Goal: Information Seeking & Learning: Compare options

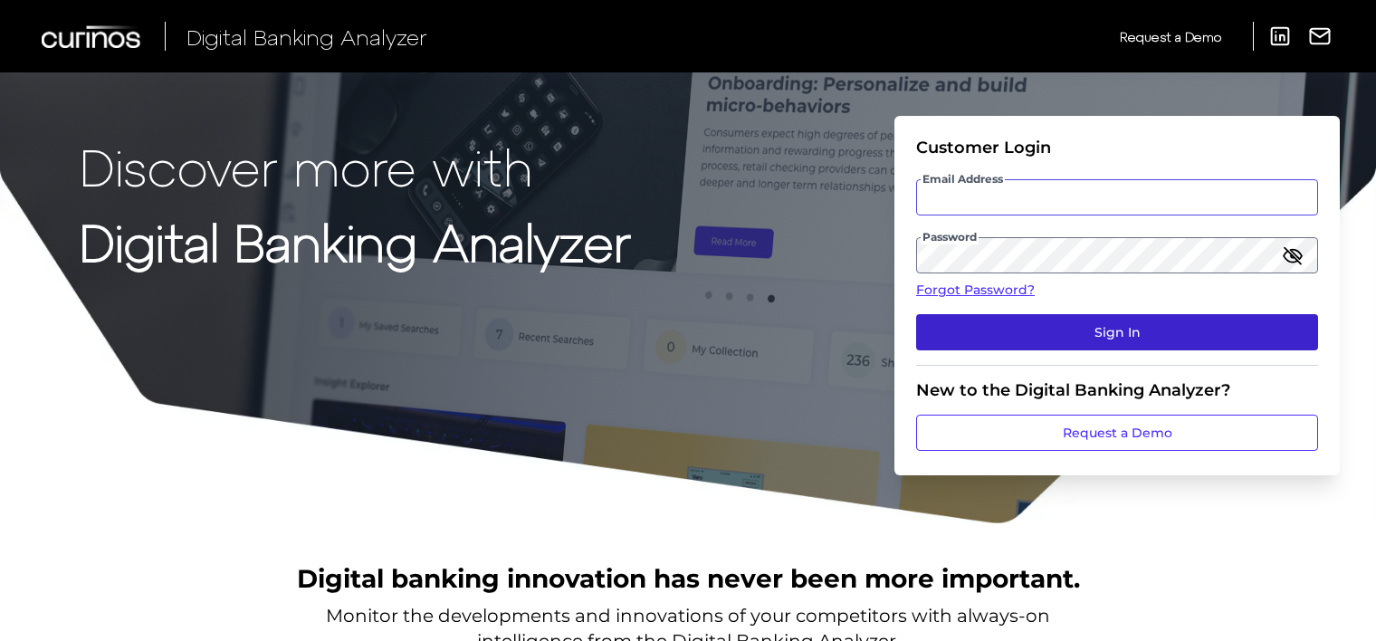
type input "[PERSON_NAME][EMAIL_ADDRESS][PERSON_NAME][DOMAIN_NAME]"
click at [1085, 329] on button "Sign In" at bounding box center [1117, 332] width 402 height 36
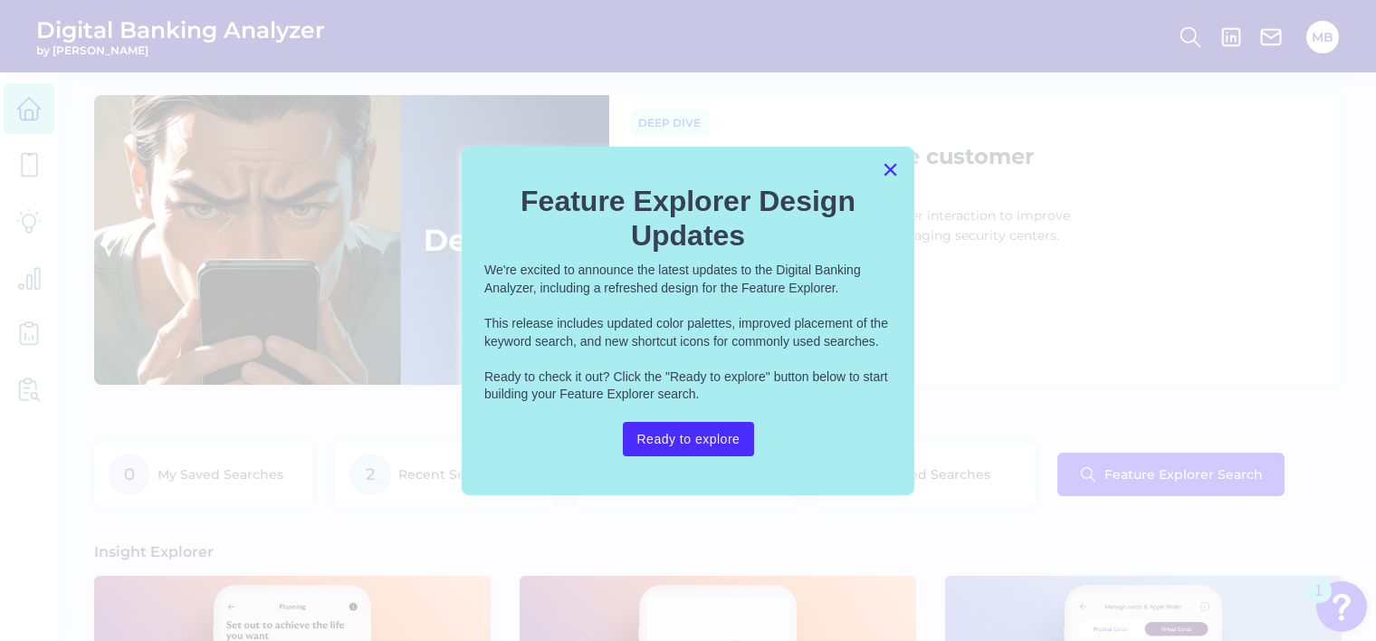
click at [886, 167] on button "×" at bounding box center [890, 169] width 17 height 29
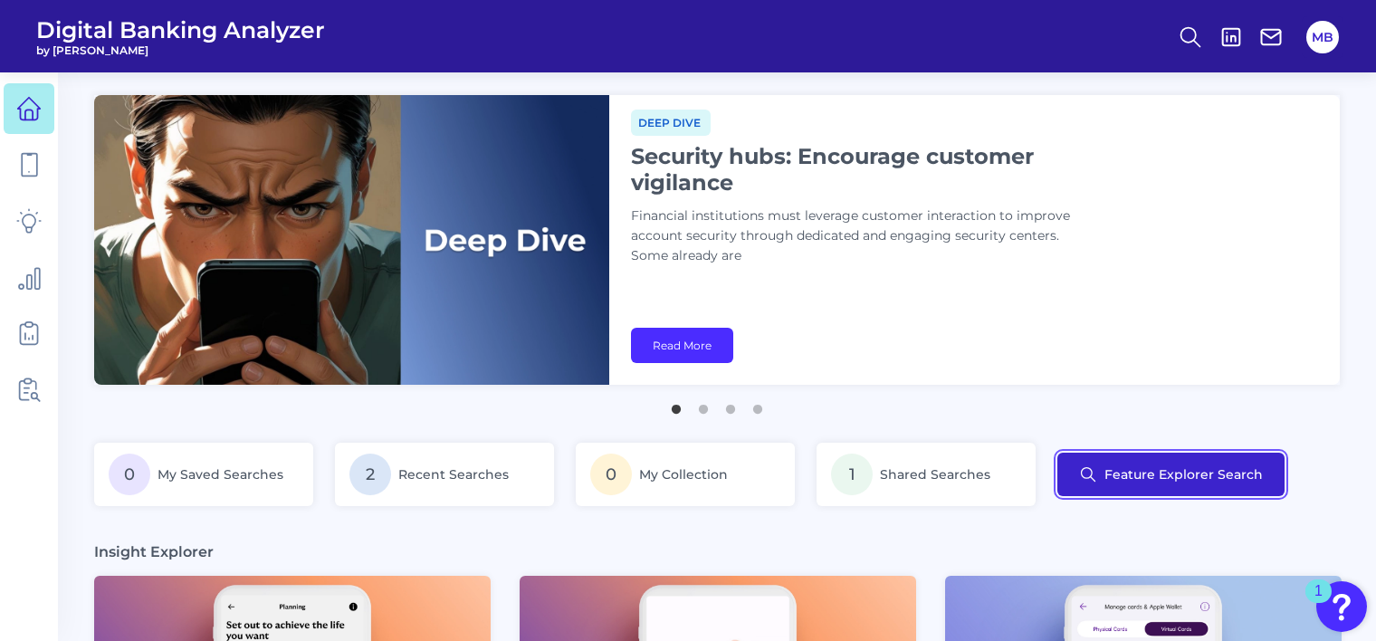
click at [1191, 466] on button "Feature Explorer Search" at bounding box center [1170, 474] width 227 height 43
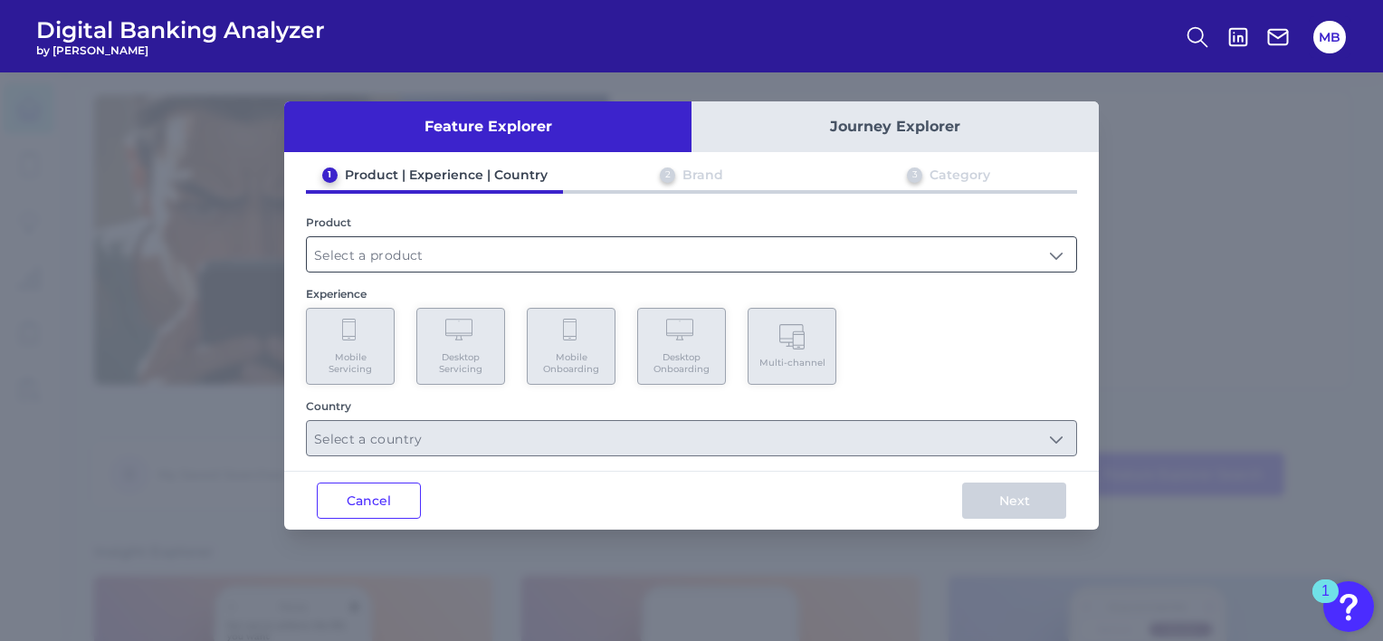
click at [443, 254] on input "text" at bounding box center [691, 254] width 769 height 34
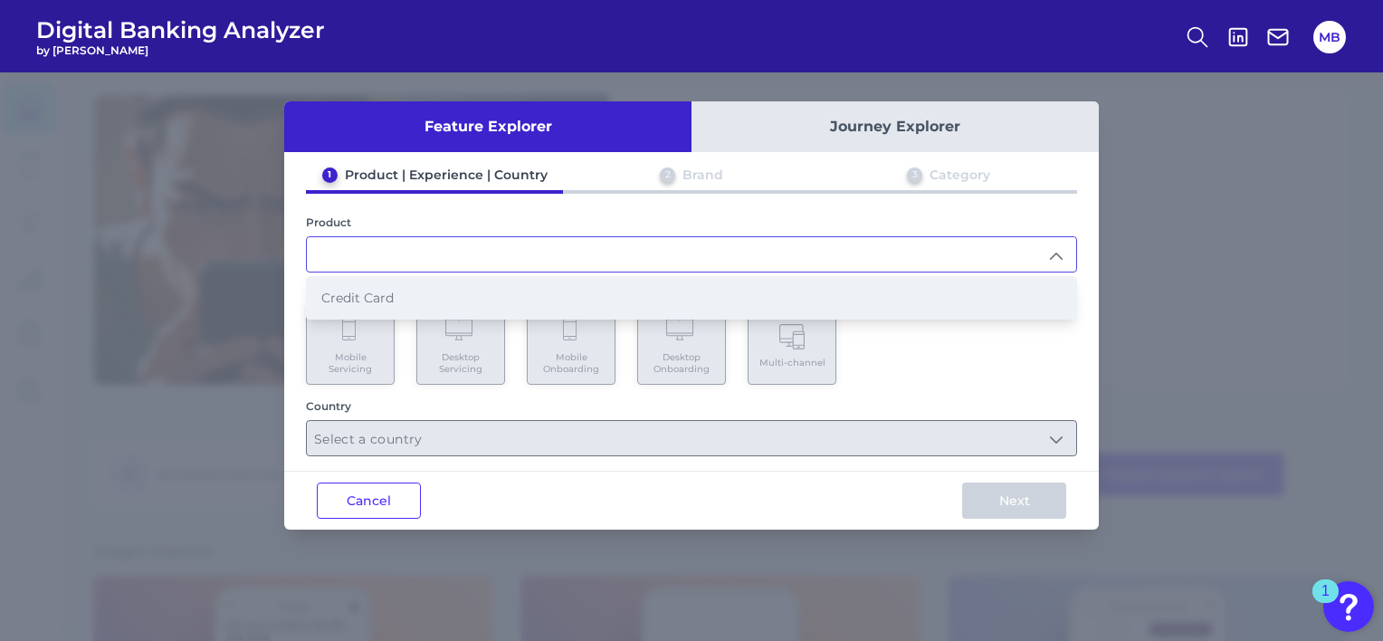
click at [372, 301] on span "Credit Card" at bounding box center [357, 298] width 72 height 16
type input "Credit Card"
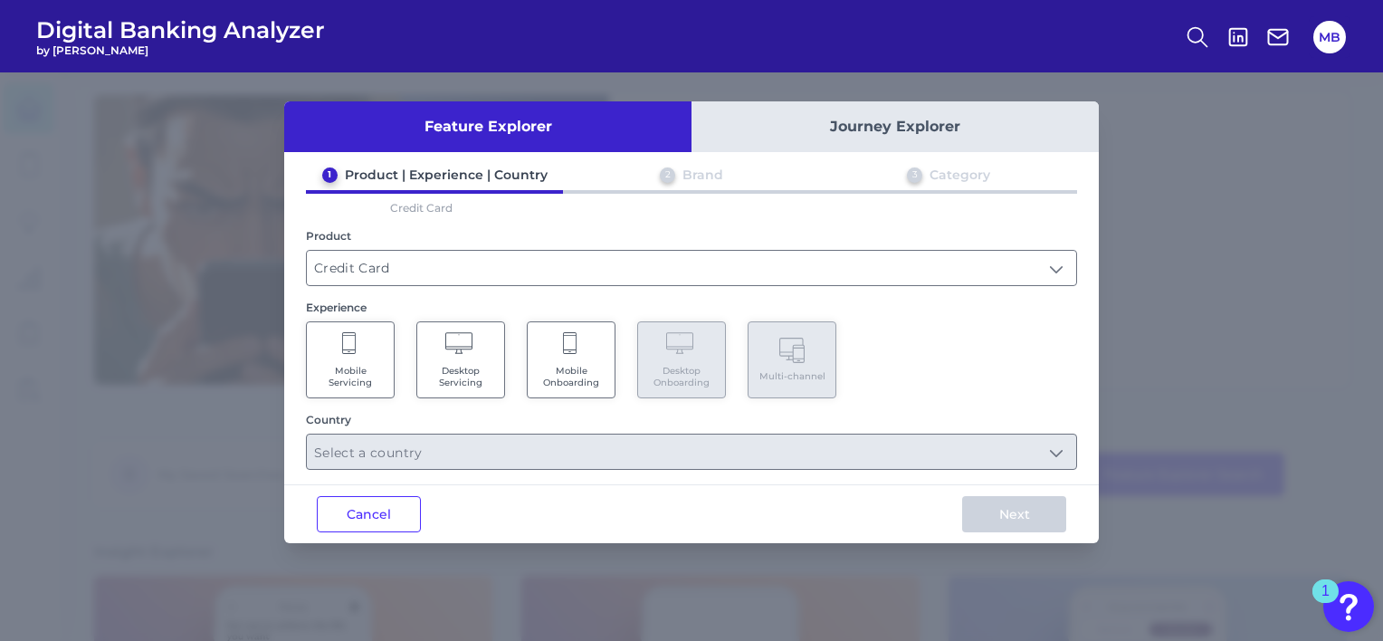
click at [357, 351] on icon at bounding box center [350, 344] width 16 height 25
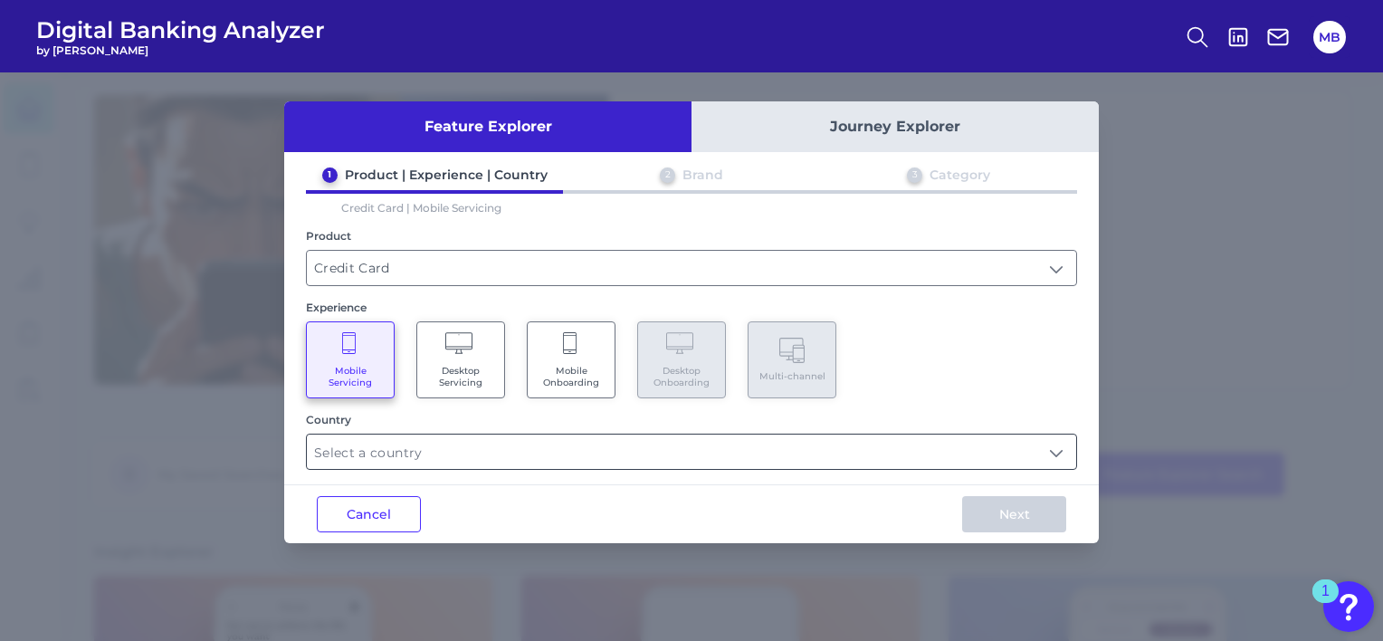
click at [472, 453] on input "text" at bounding box center [691, 451] width 769 height 34
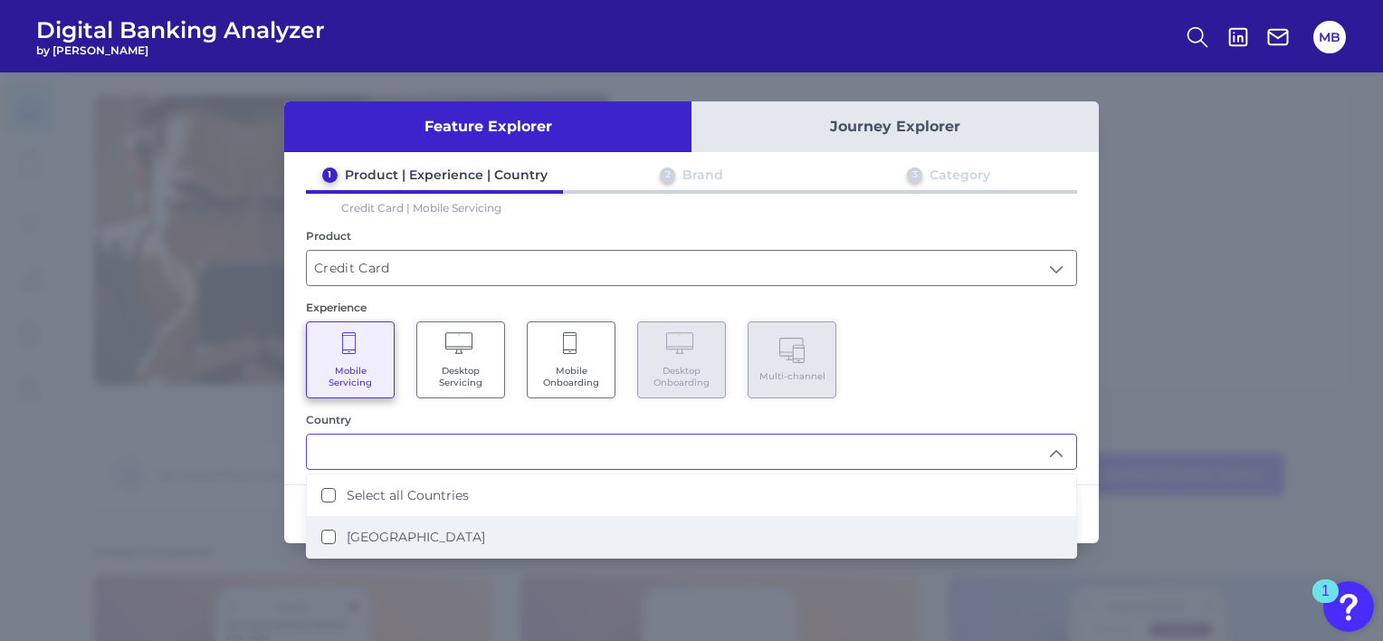
click at [386, 529] on label "[GEOGRAPHIC_DATA]" at bounding box center [416, 537] width 138 height 16
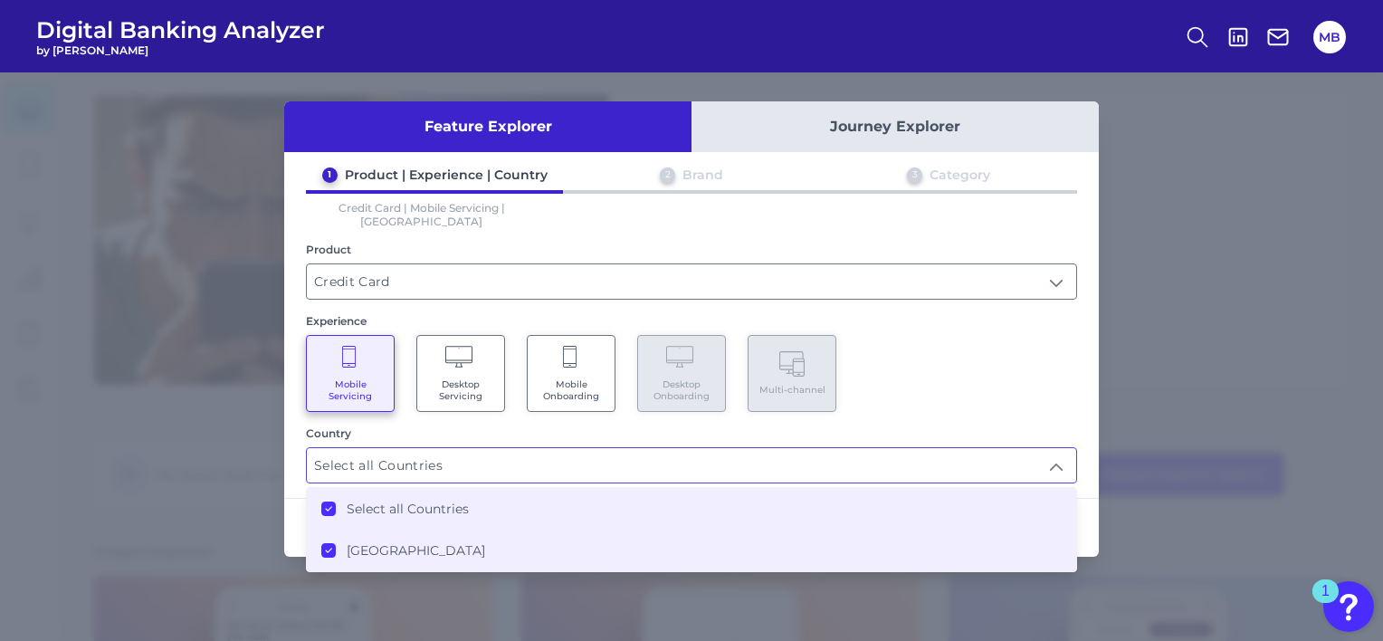
type input "Select all Countries"
click at [1063, 426] on div "Country" at bounding box center [691, 433] width 771 height 14
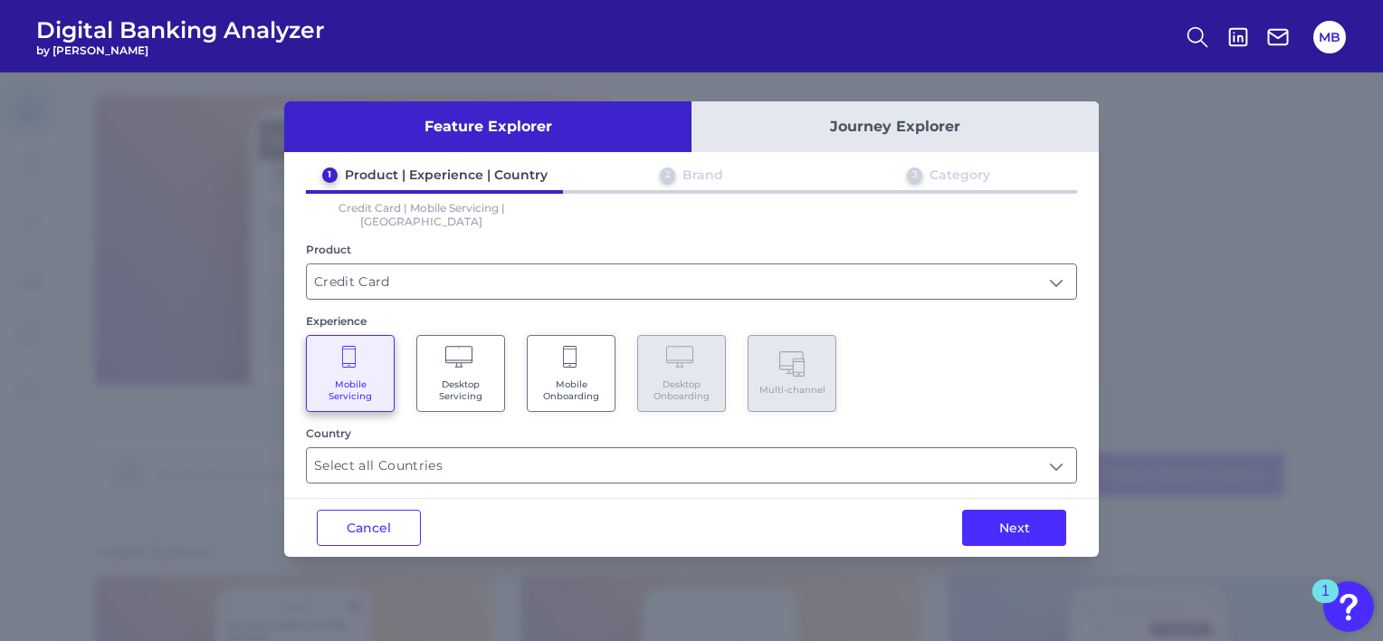
click at [1039, 499] on div "Next" at bounding box center [1014, 528] width 169 height 58
click at [1032, 517] on button "Next" at bounding box center [1014, 528] width 104 height 36
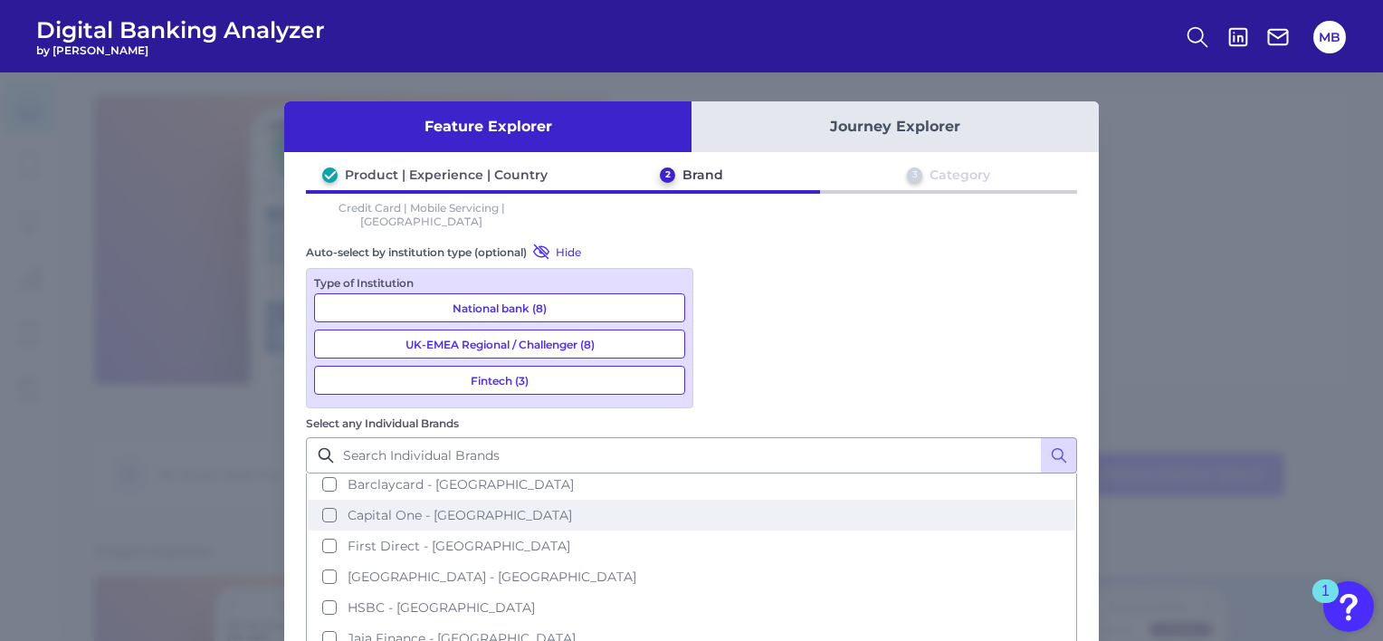
scroll to position [98, 0]
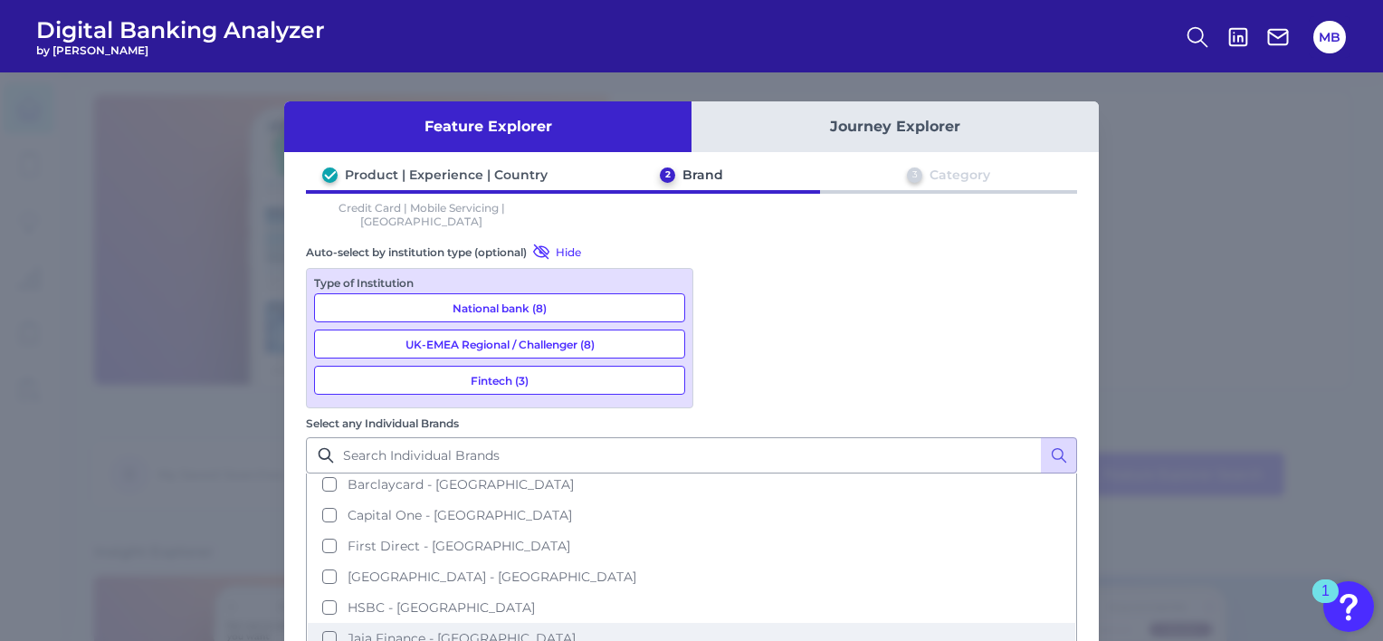
click at [725, 623] on button "Jaja Finance - [GEOGRAPHIC_DATA]" at bounding box center [692, 638] width 768 height 31
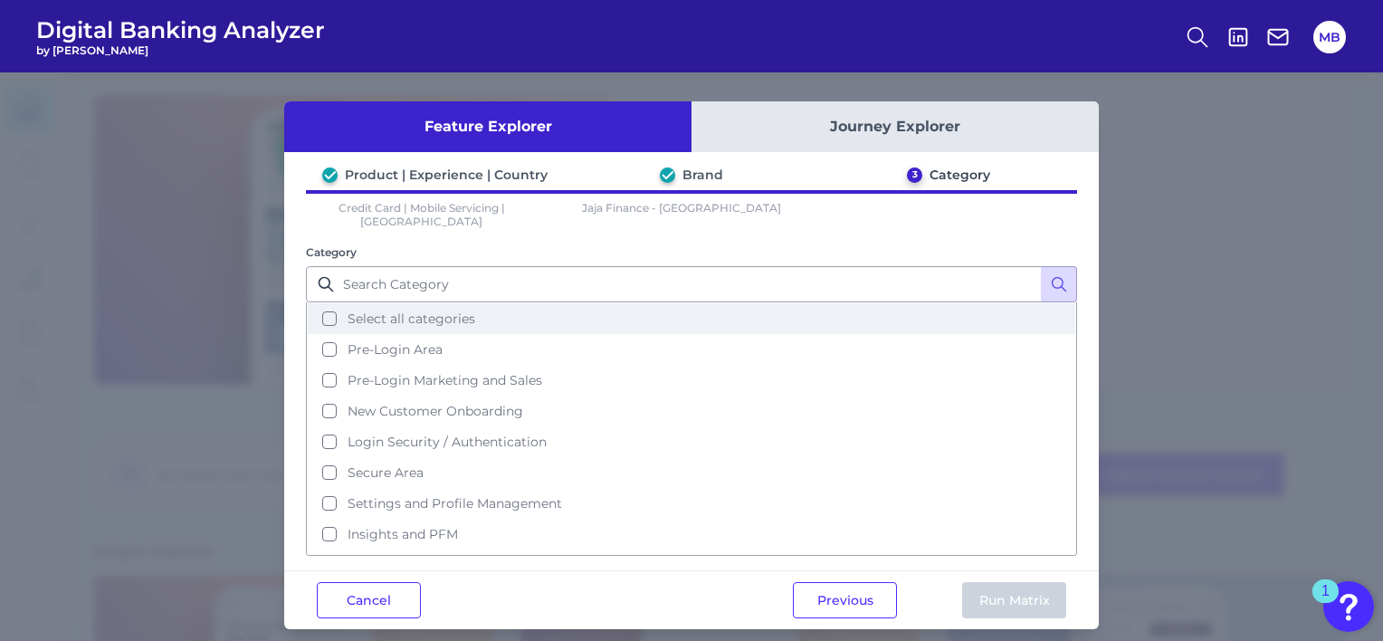
click at [396, 310] on span "Select all categories" at bounding box center [412, 318] width 128 height 16
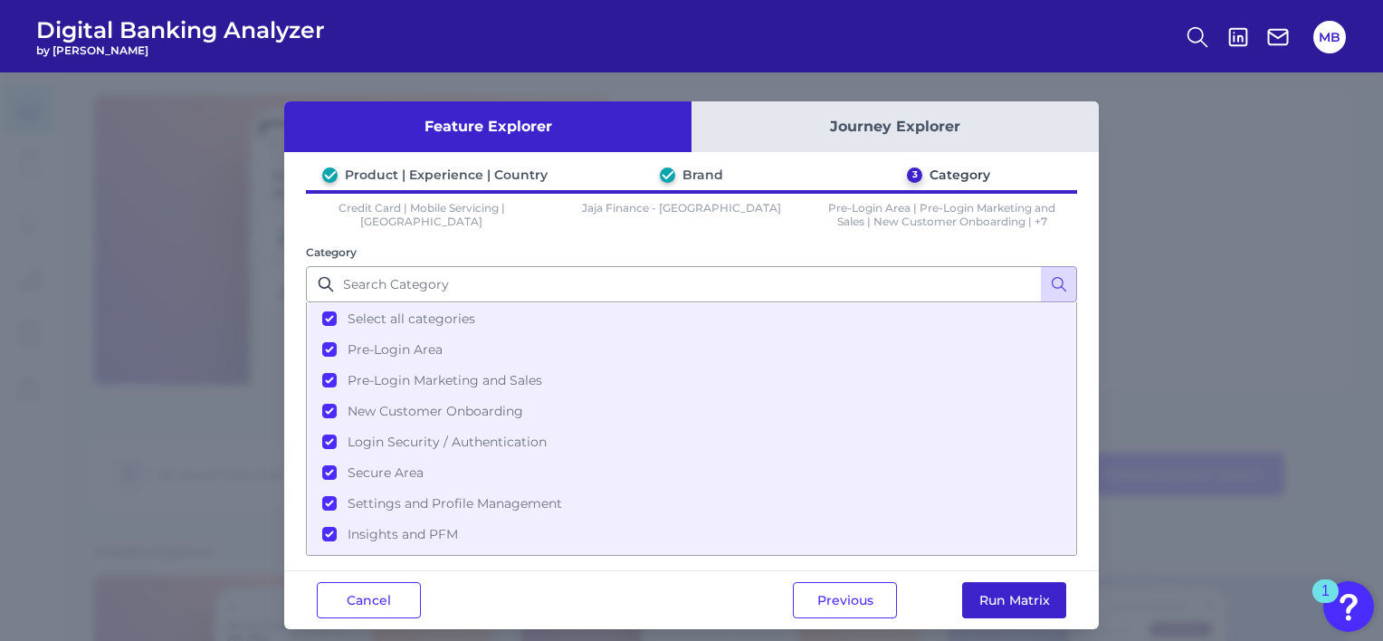
click at [1017, 607] on button "Run Matrix" at bounding box center [1014, 600] width 104 height 36
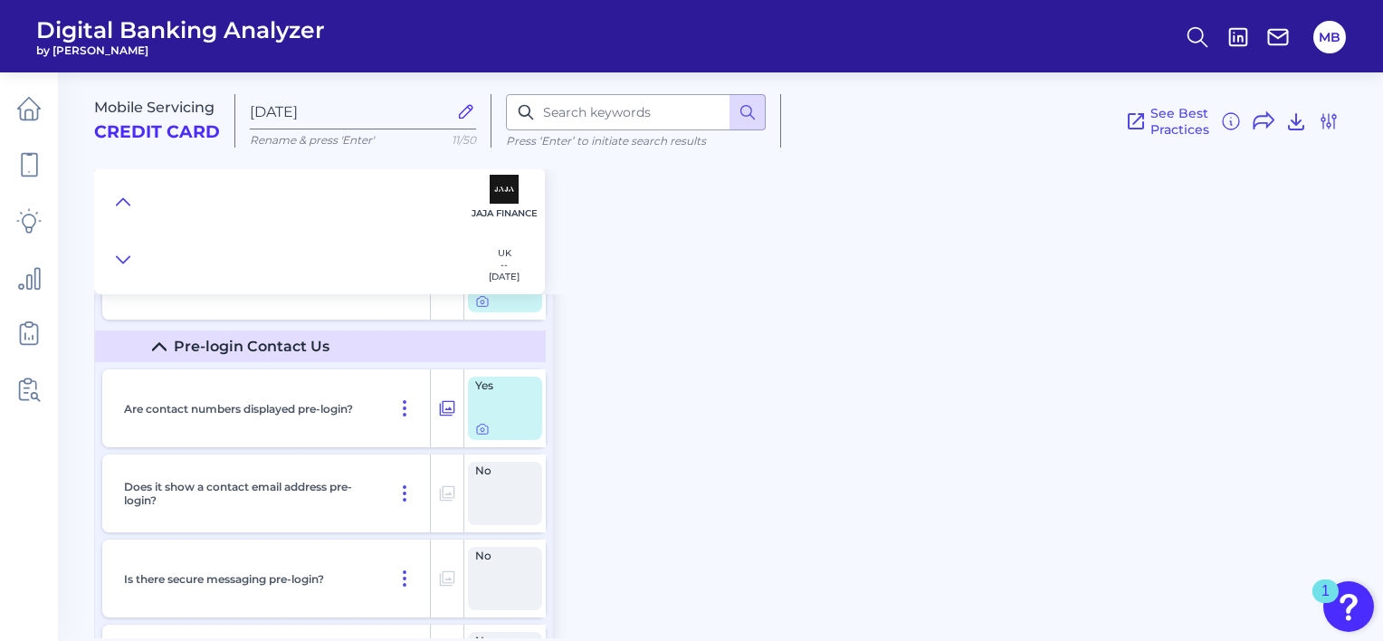
scroll to position [1575, 0]
click at [448, 411] on icon at bounding box center [447, 407] width 18 height 22
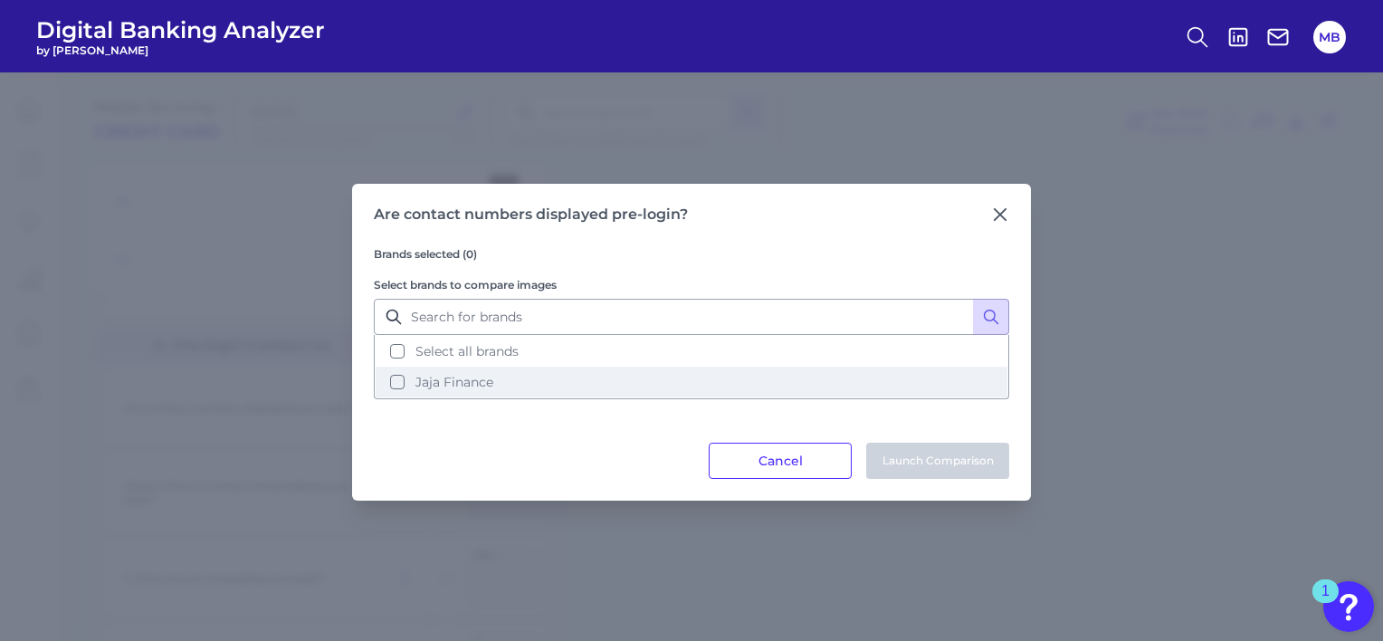
click at [501, 377] on button "Jaja Finance" at bounding box center [692, 382] width 632 height 31
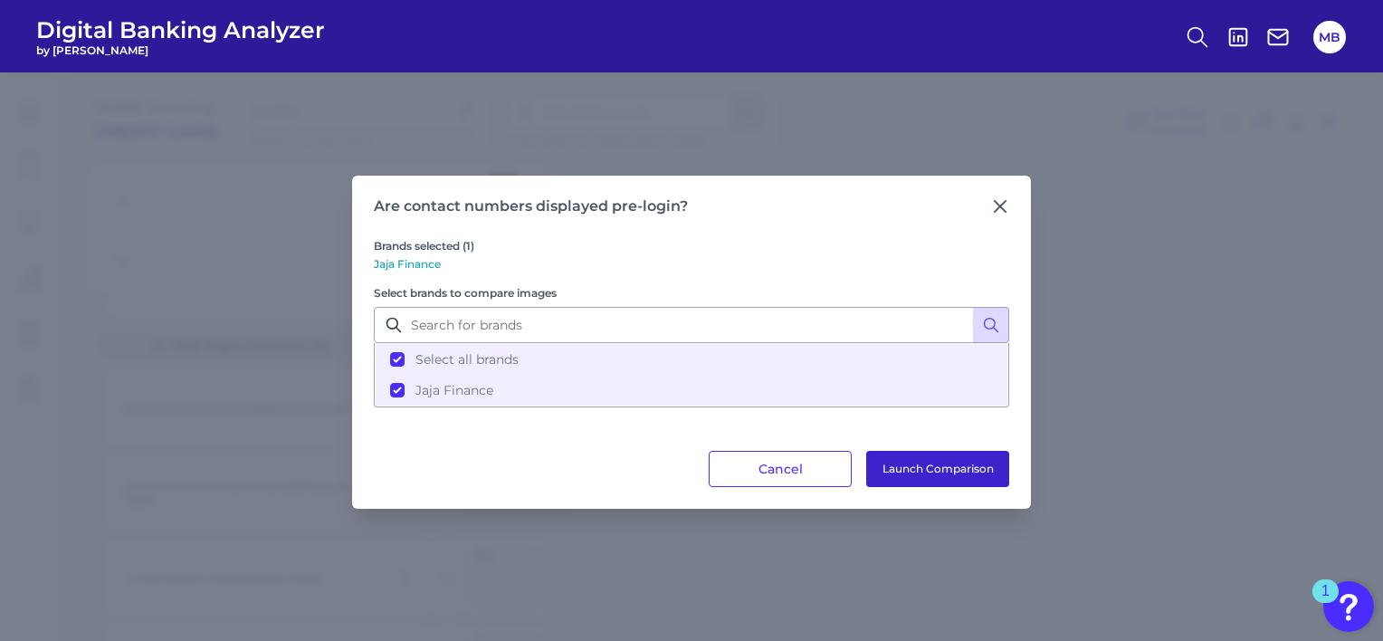
click at [902, 477] on button "Launch Comparison" at bounding box center [937, 469] width 143 height 36
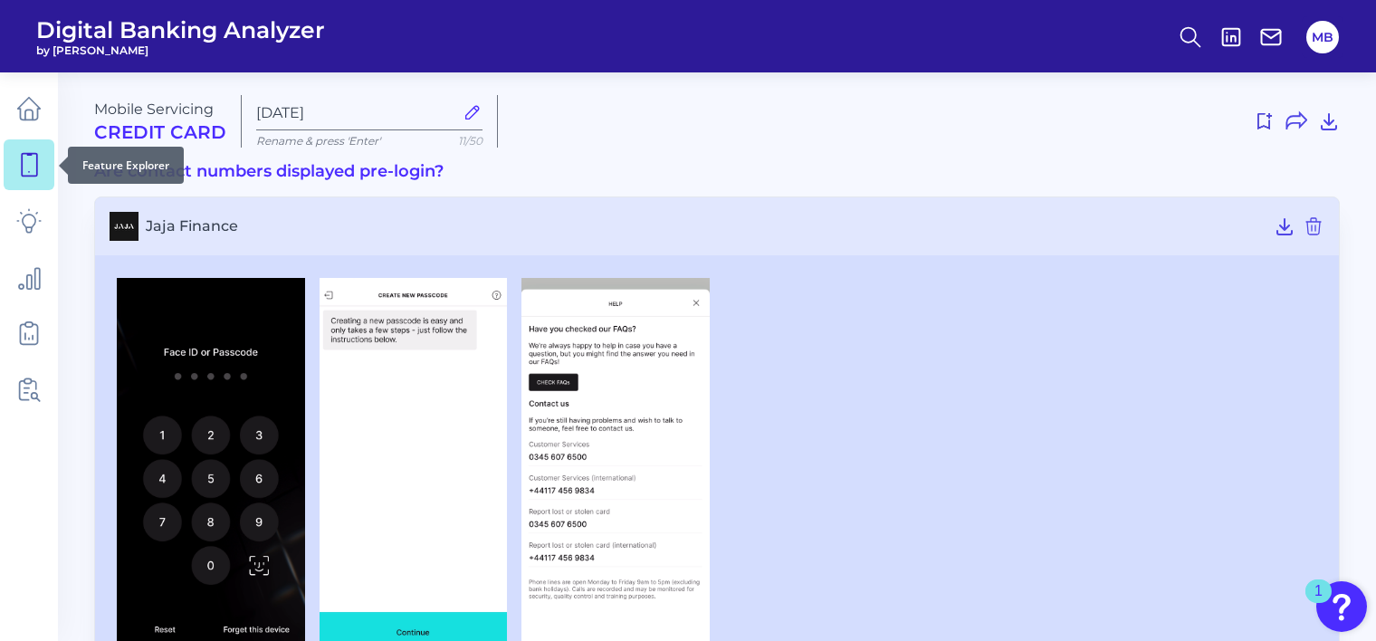
click at [35, 161] on icon at bounding box center [28, 164] width 25 height 25
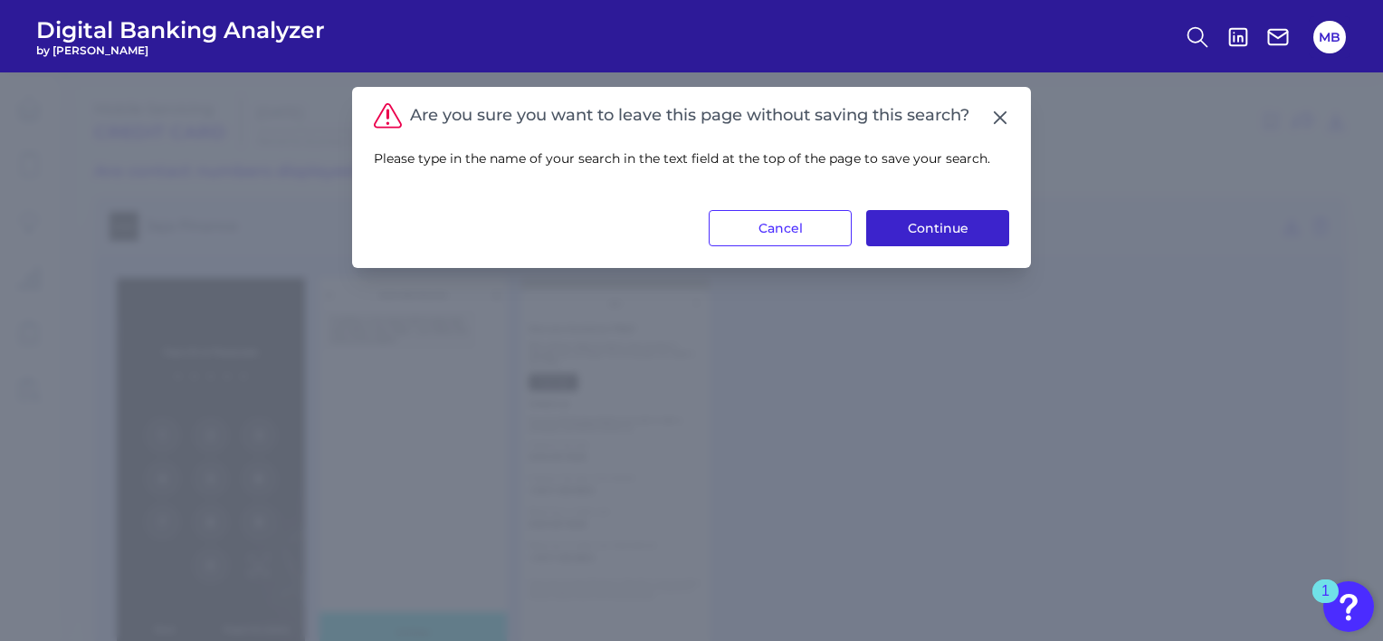
click at [928, 225] on button "Continue" at bounding box center [937, 228] width 143 height 36
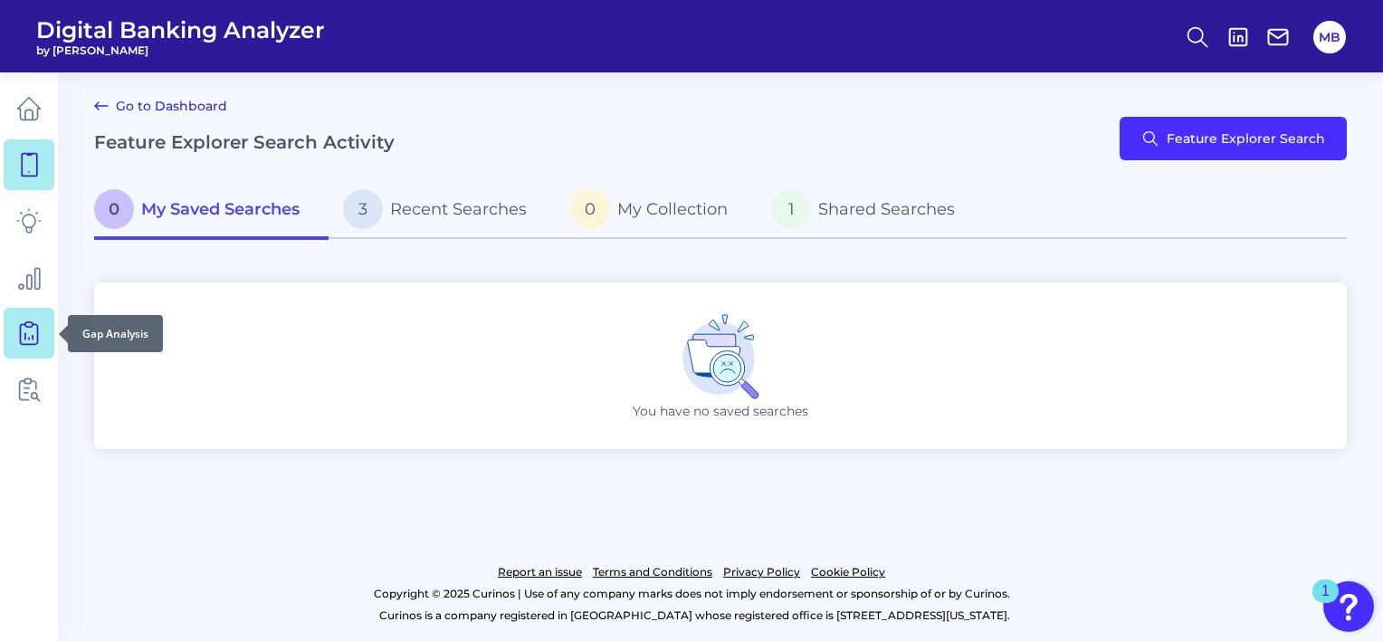
click at [26, 334] on icon at bounding box center [28, 332] width 25 height 25
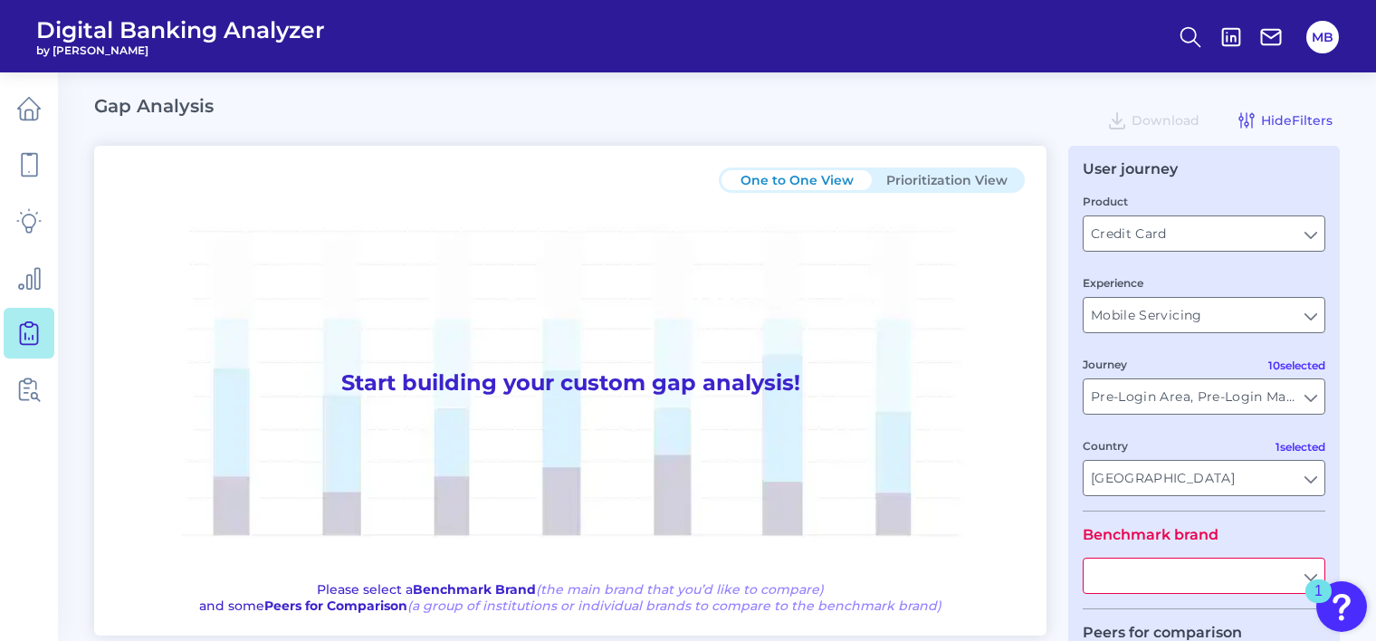
type input "All Journeys"
type input "All Countries"
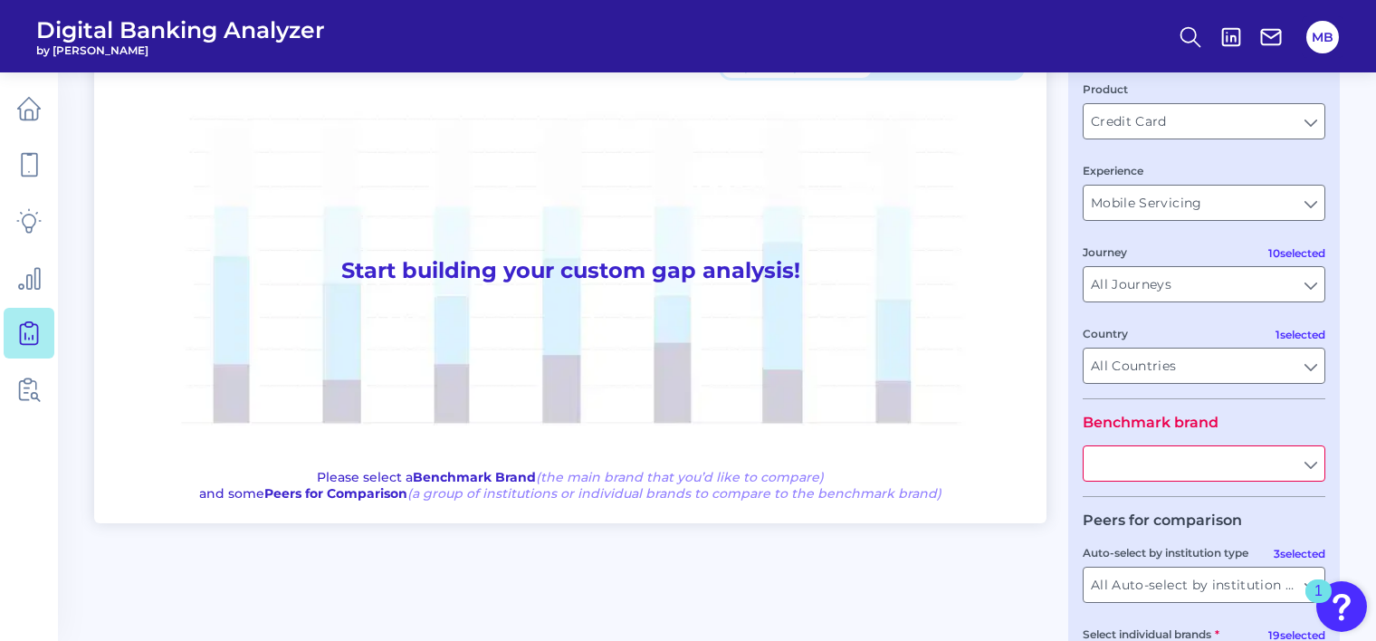
scroll to position [264, 0]
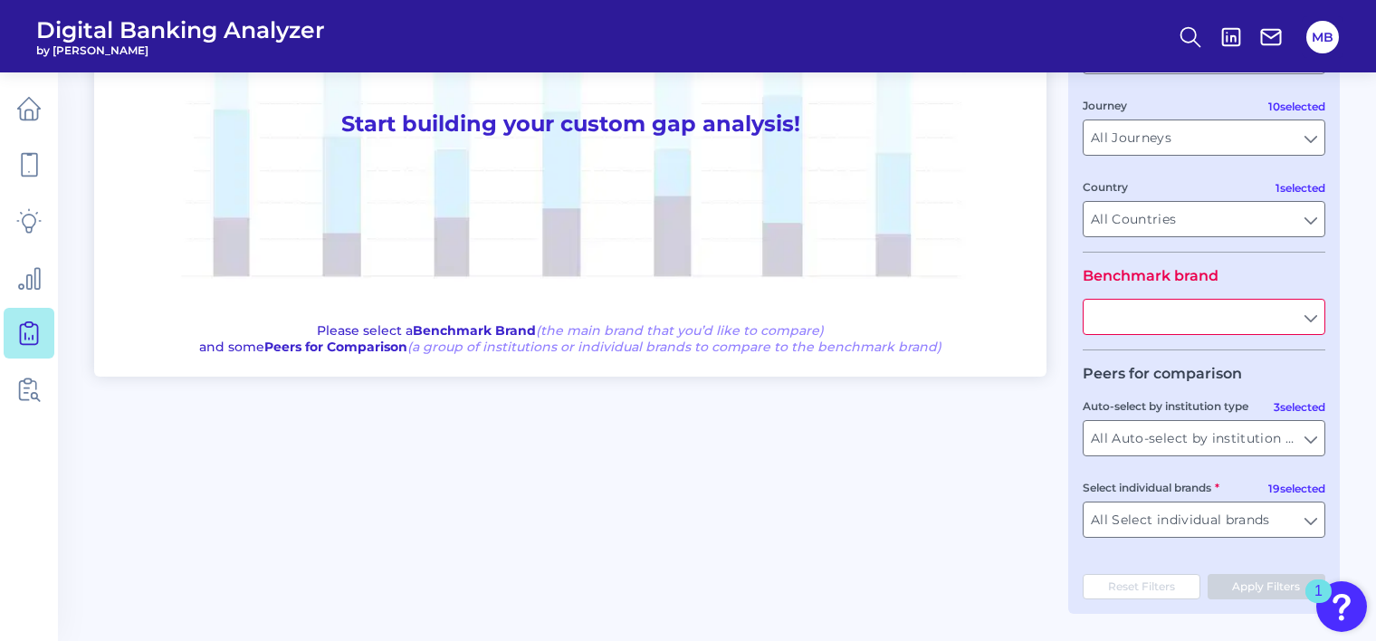
click at [1191, 315] on input "text" at bounding box center [1203, 317] width 241 height 34
click at [1191, 351] on button "Van quis" at bounding box center [1203, 358] width 239 height 42
type input "Vanquis"
click at [1238, 457] on fieldset "Peers for comparison 3 selected Auto-select by institution type All Auto-select…" at bounding box center [1204, 458] width 243 height 187
click at [1302, 426] on input "All Auto-select by institution types" at bounding box center [1203, 438] width 241 height 34
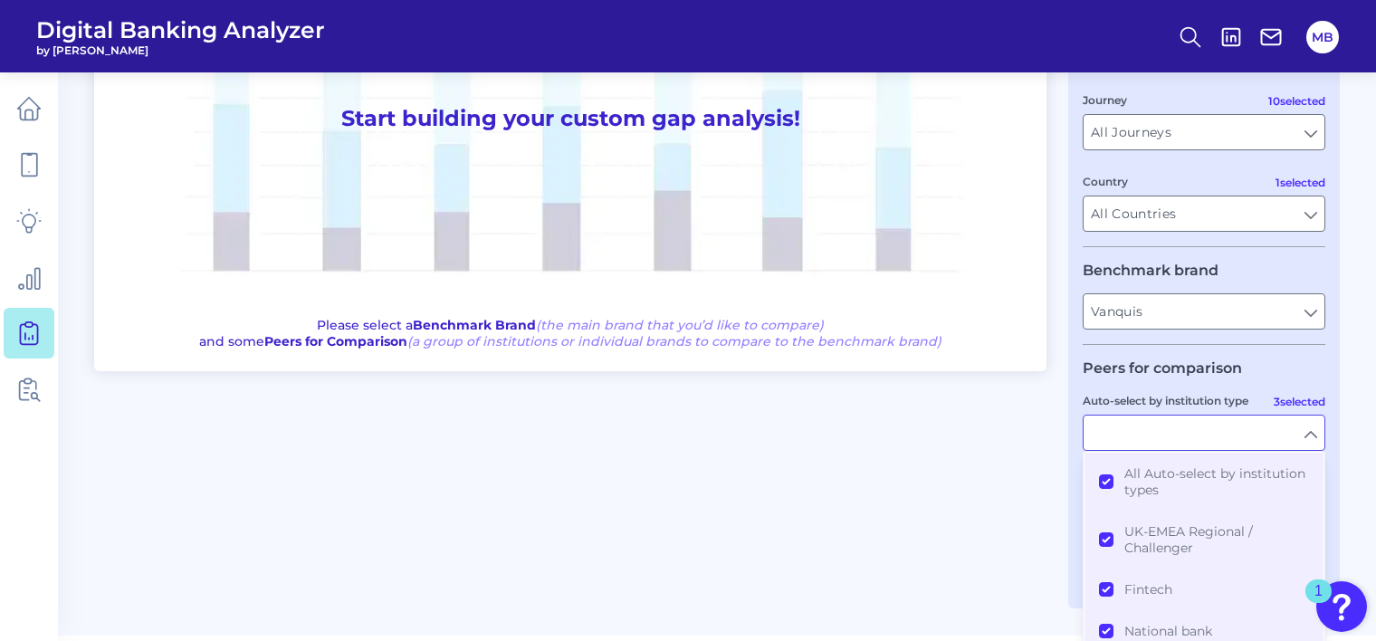
scroll to position [275, 0]
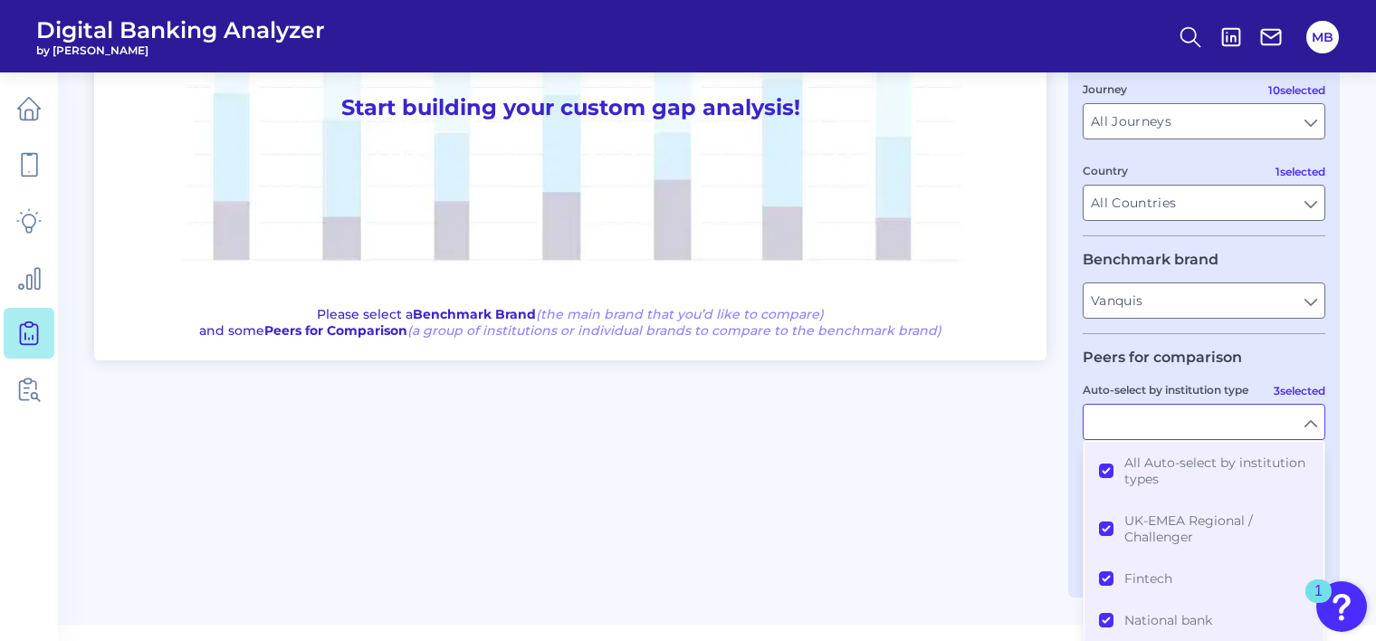
click at [1280, 431] on input "Auto-select by institution type" at bounding box center [1203, 422] width 241 height 34
type input "All Auto-select by institution types"
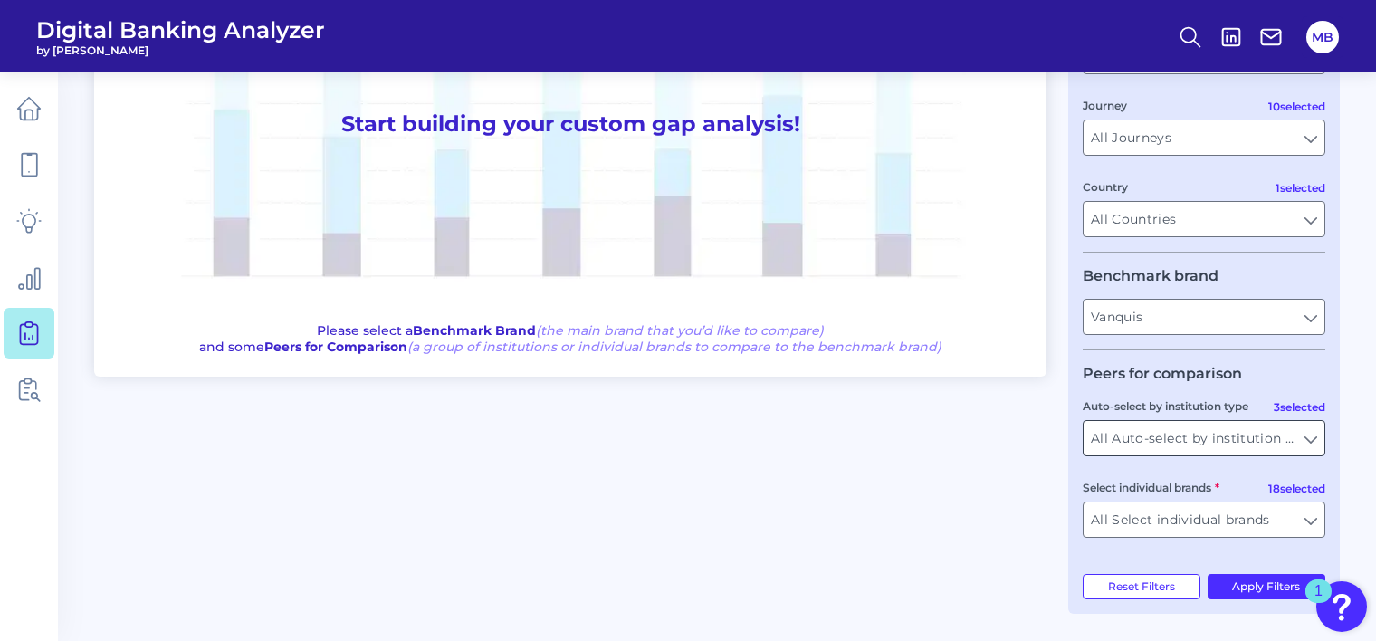
scroll to position [264, 0]
click at [1204, 548] on fieldset "Peers for comparison 3 selected Auto-select by institution type All Auto-select…" at bounding box center [1204, 458] width 243 height 187
click at [1221, 542] on fieldset "Peers for comparison 3 selected Auto-select by institution type All Auto-select…" at bounding box center [1204, 458] width 243 height 187
click at [1255, 530] on input "All Select individual brands" at bounding box center [1203, 519] width 241 height 34
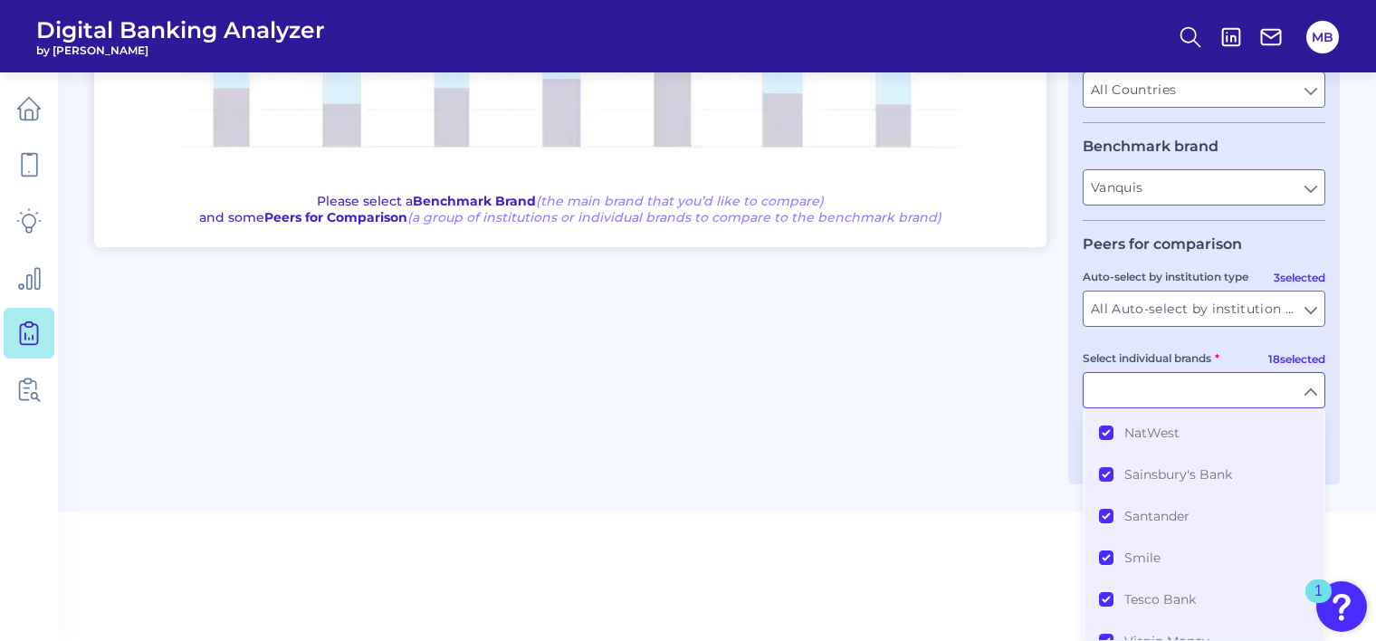
scroll to position [557, 0]
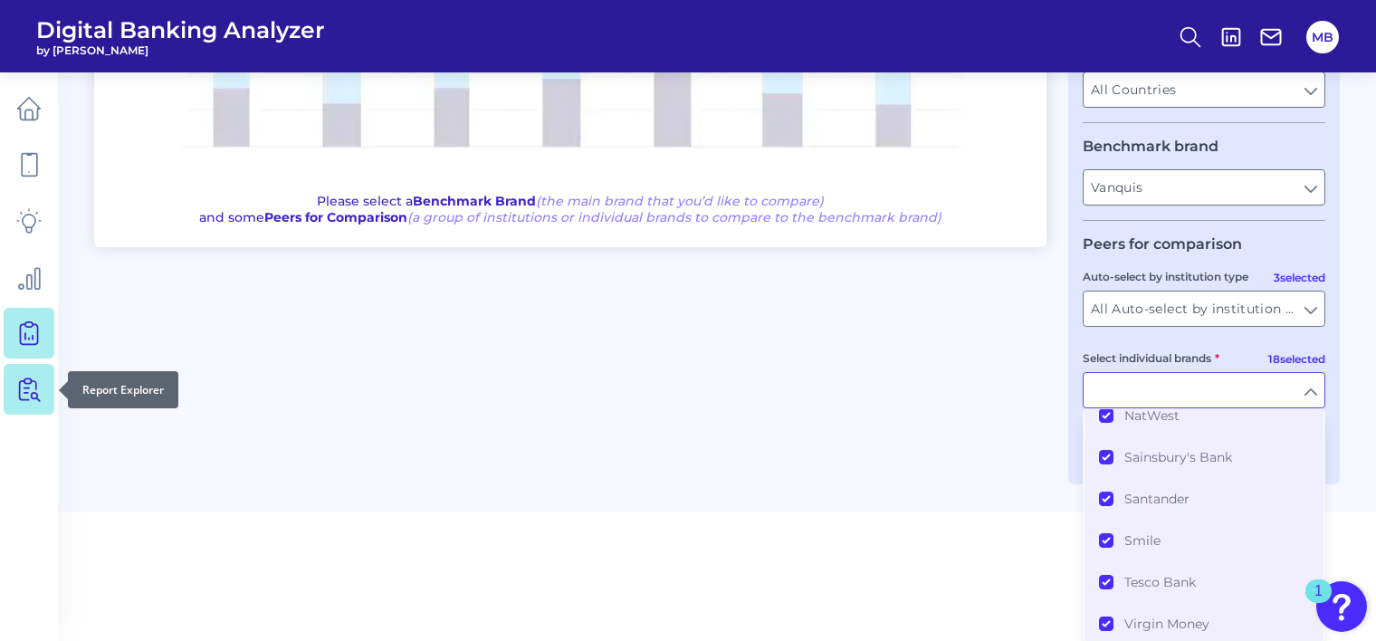
click at [36, 396] on icon at bounding box center [28, 389] width 25 height 25
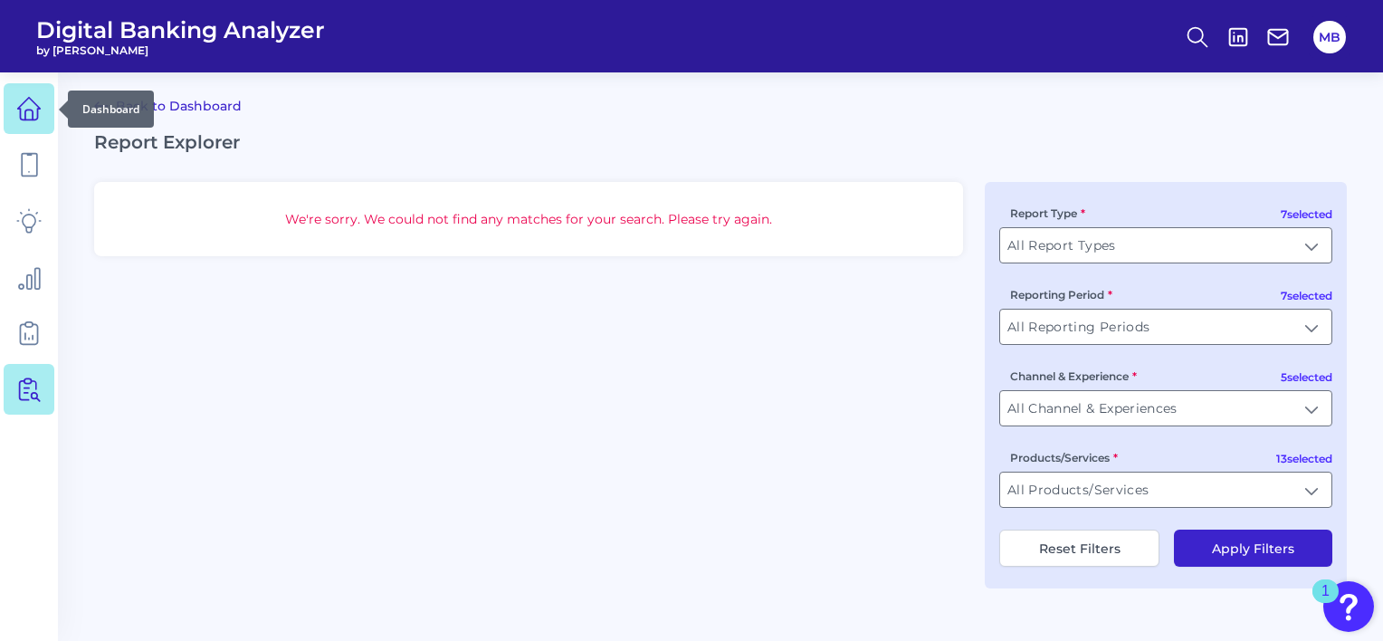
click at [40, 107] on icon at bounding box center [28, 108] width 25 height 25
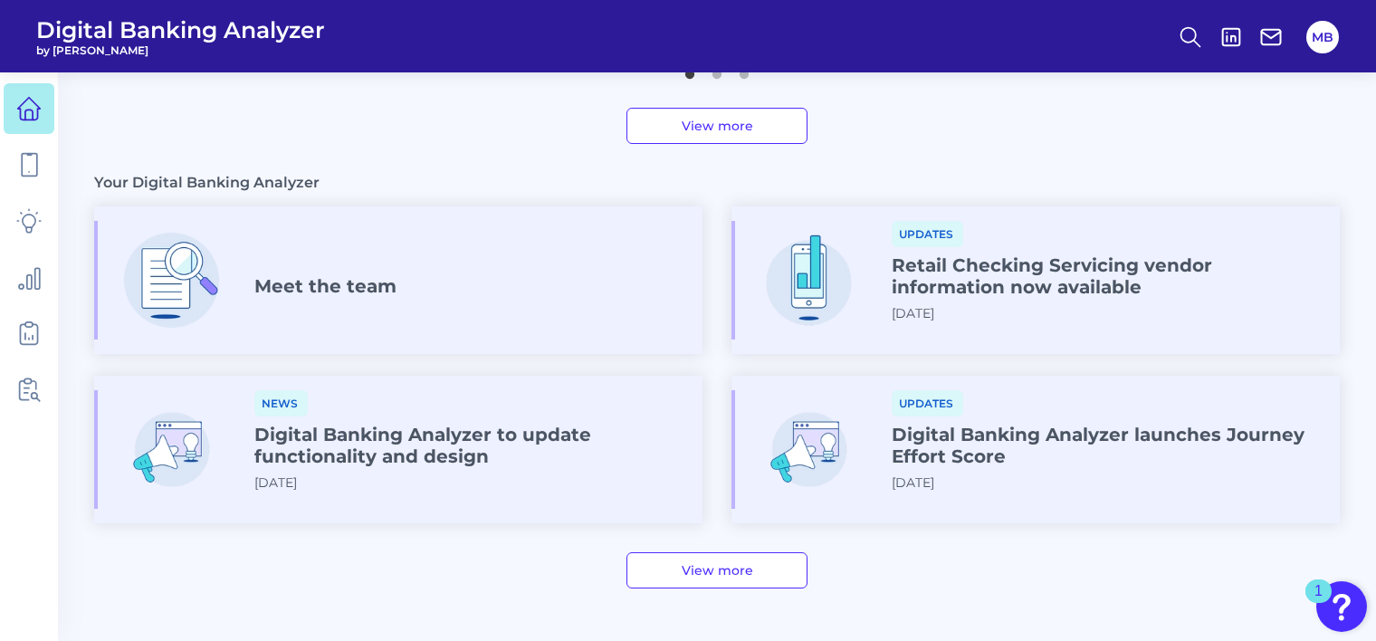
scroll to position [1012, 0]
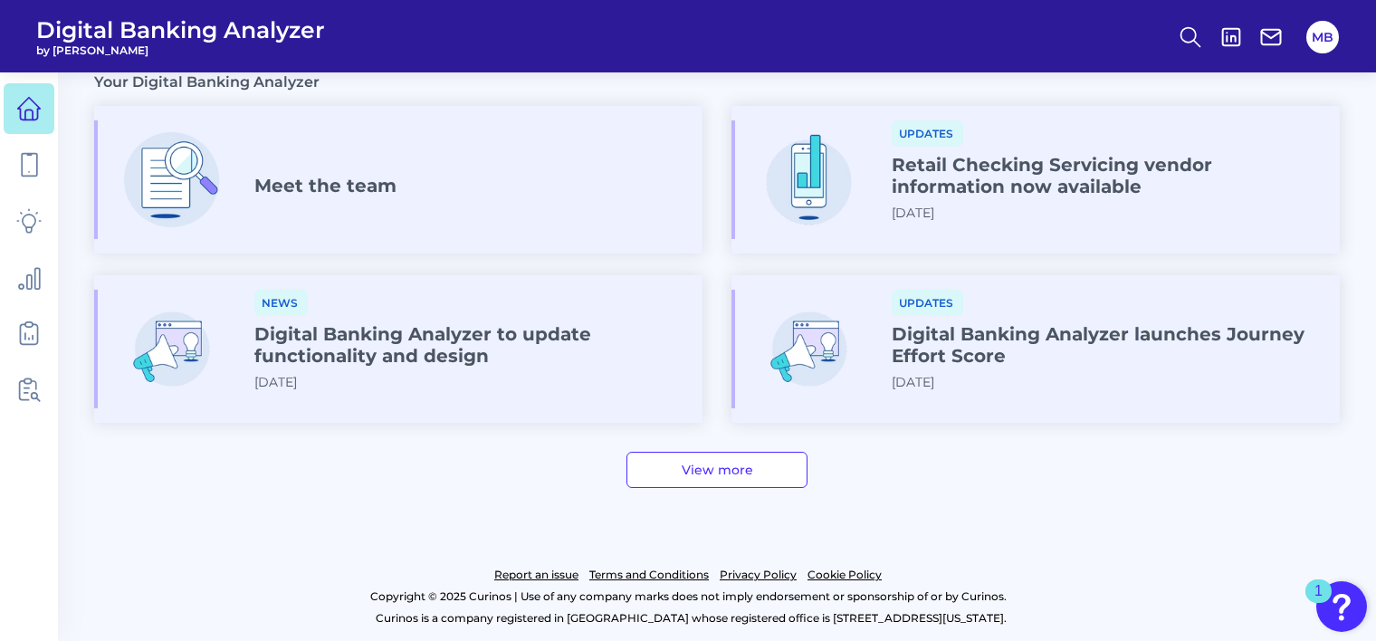
click at [647, 463] on link "View more" at bounding box center [716, 470] width 181 height 36
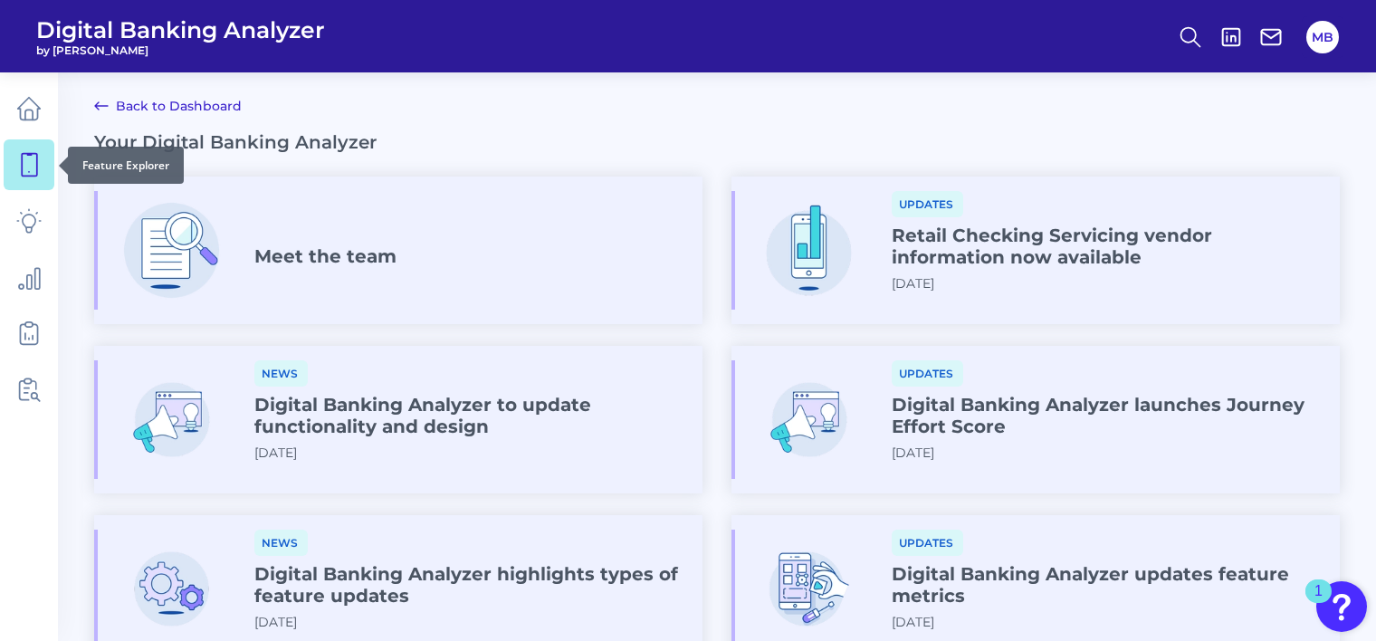
click at [34, 154] on icon at bounding box center [29, 165] width 15 height 23
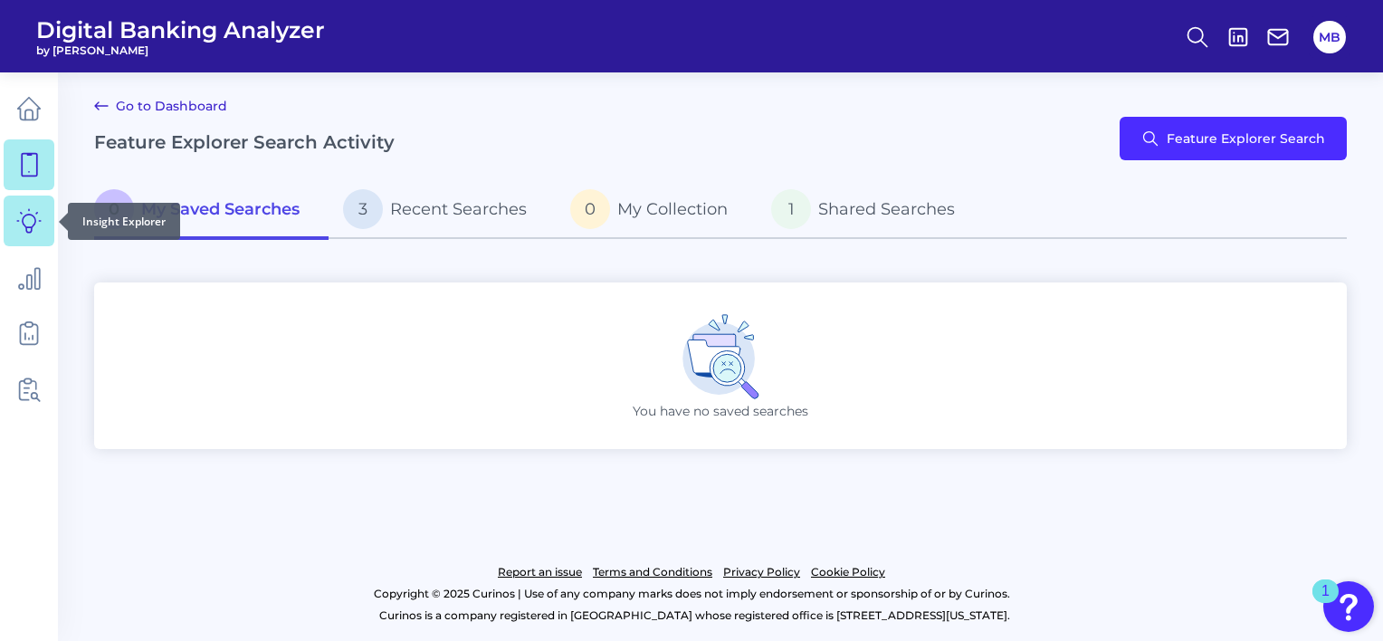
click at [28, 228] on icon at bounding box center [28, 220] width 25 height 25
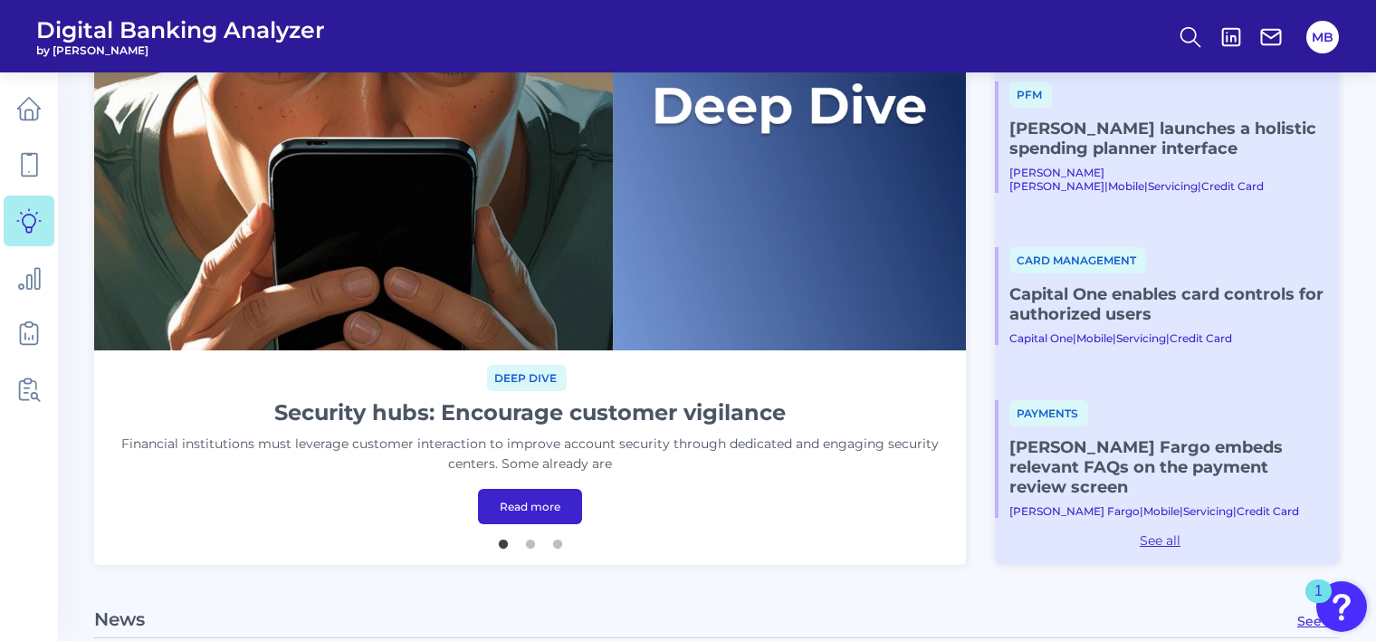
scroll to position [281, 0]
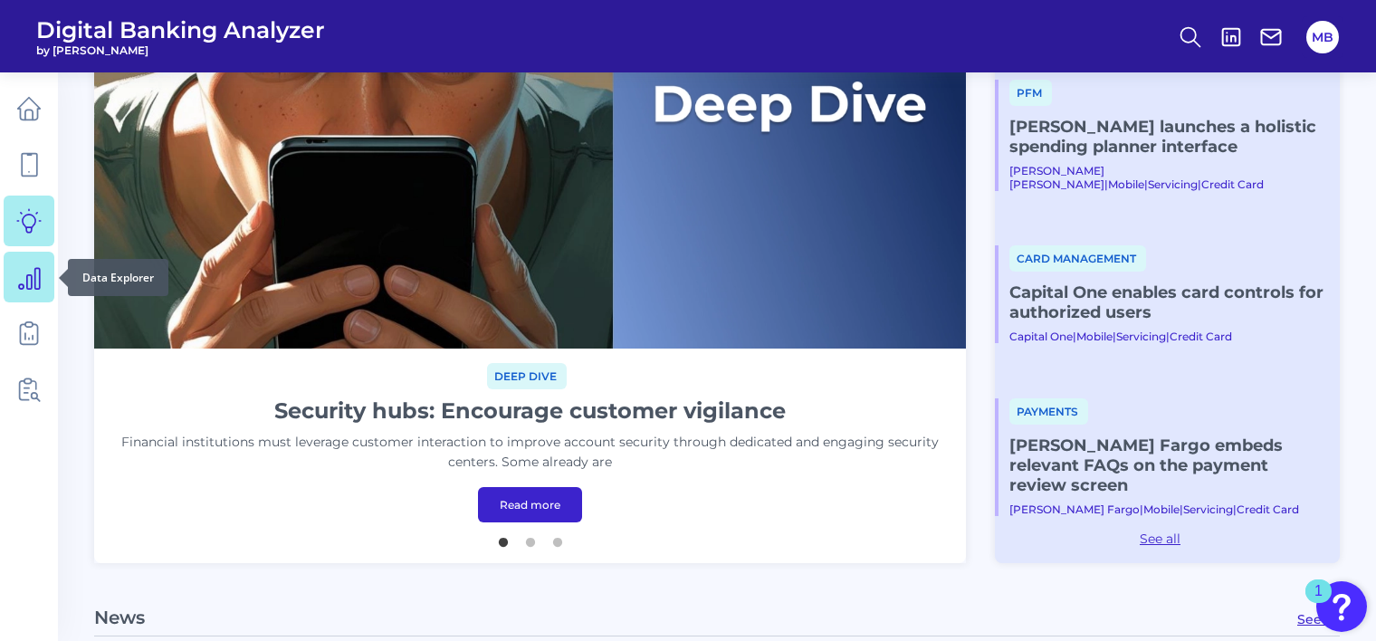
click at [12, 286] on link at bounding box center [29, 277] width 51 height 51
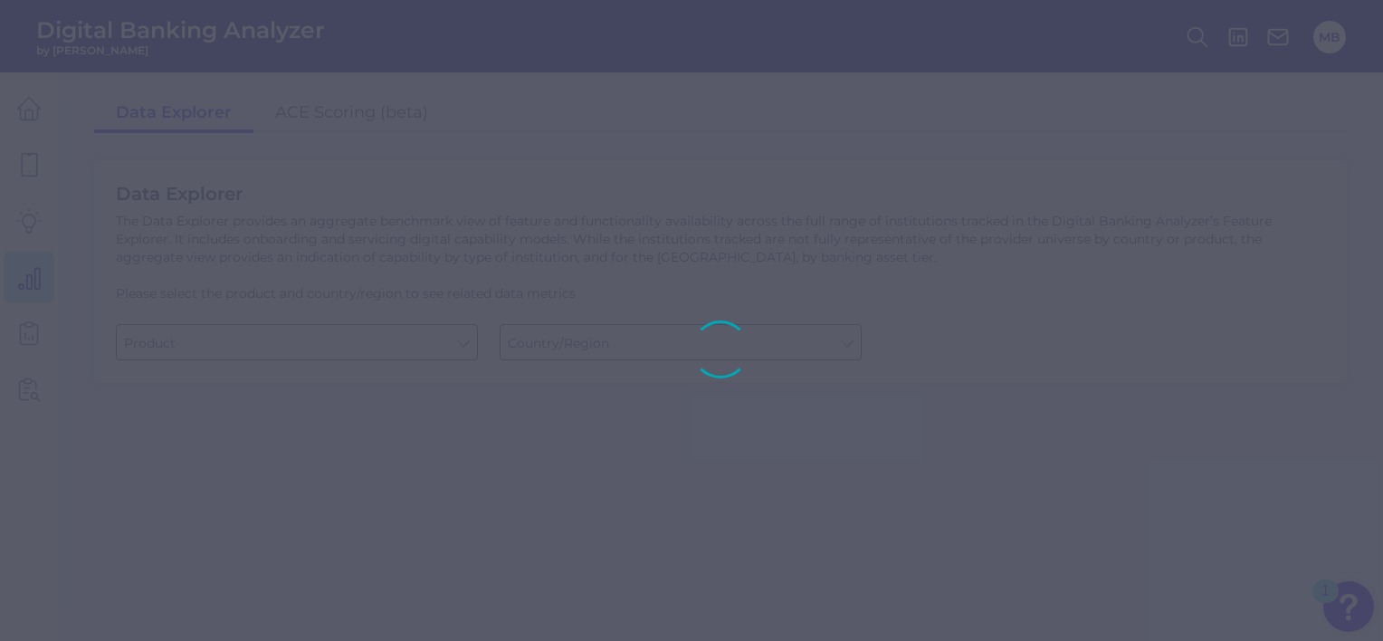
type input "Checking / Current Account"
type input "United States"
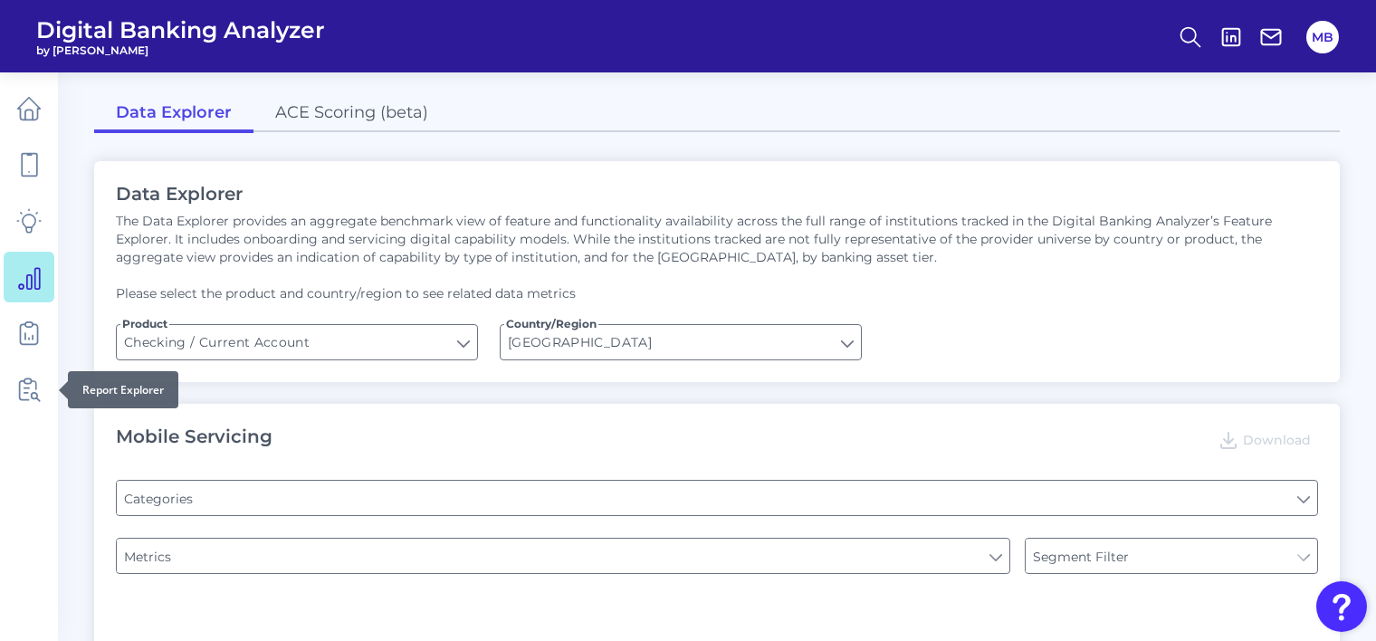
type input "Pre-login Features"
type input "Type of Institution"
type input "Online Banking Registration"
type input "Type of Institution"
type input "Channel"
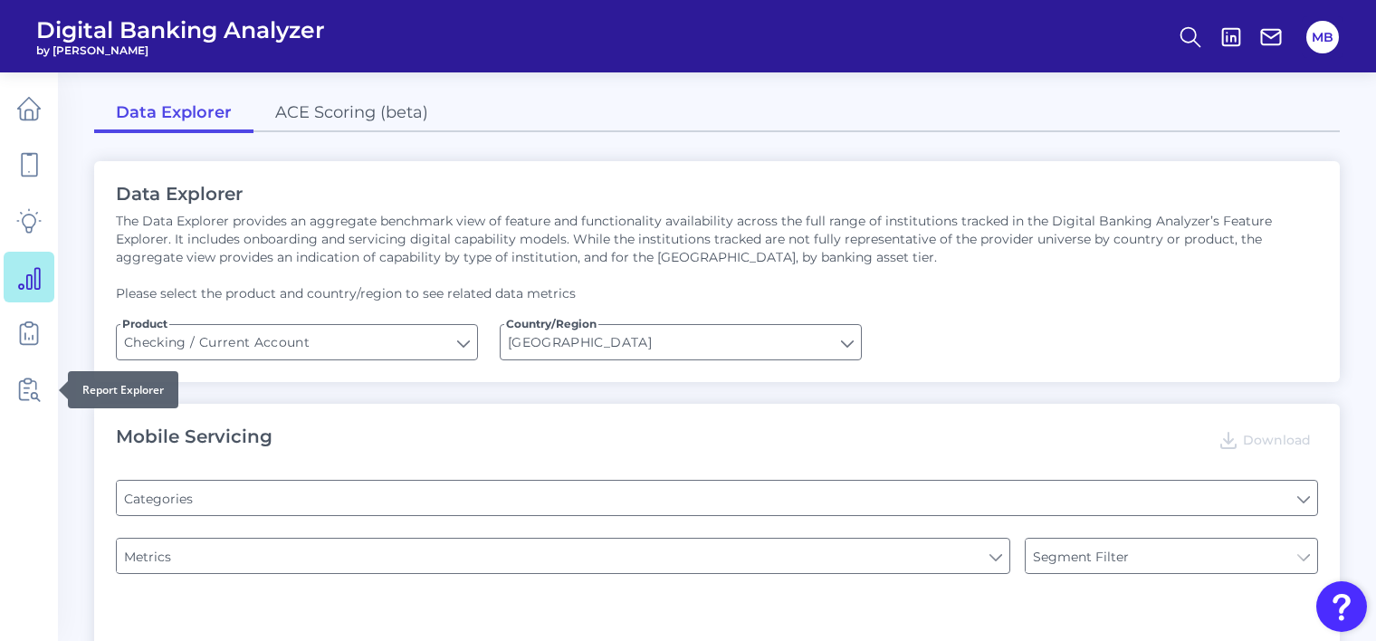
type input "Type of Institution"
type input "Upon opening the app are users immediately prompted to use Touch/Face ID to log…"
type input "Can you register for online banking?"
type input "END-TO-END JOURNEY: Can you apply for the PRODUCT as a new to brand customer on…"
